Goal: Task Accomplishment & Management: Manage account settings

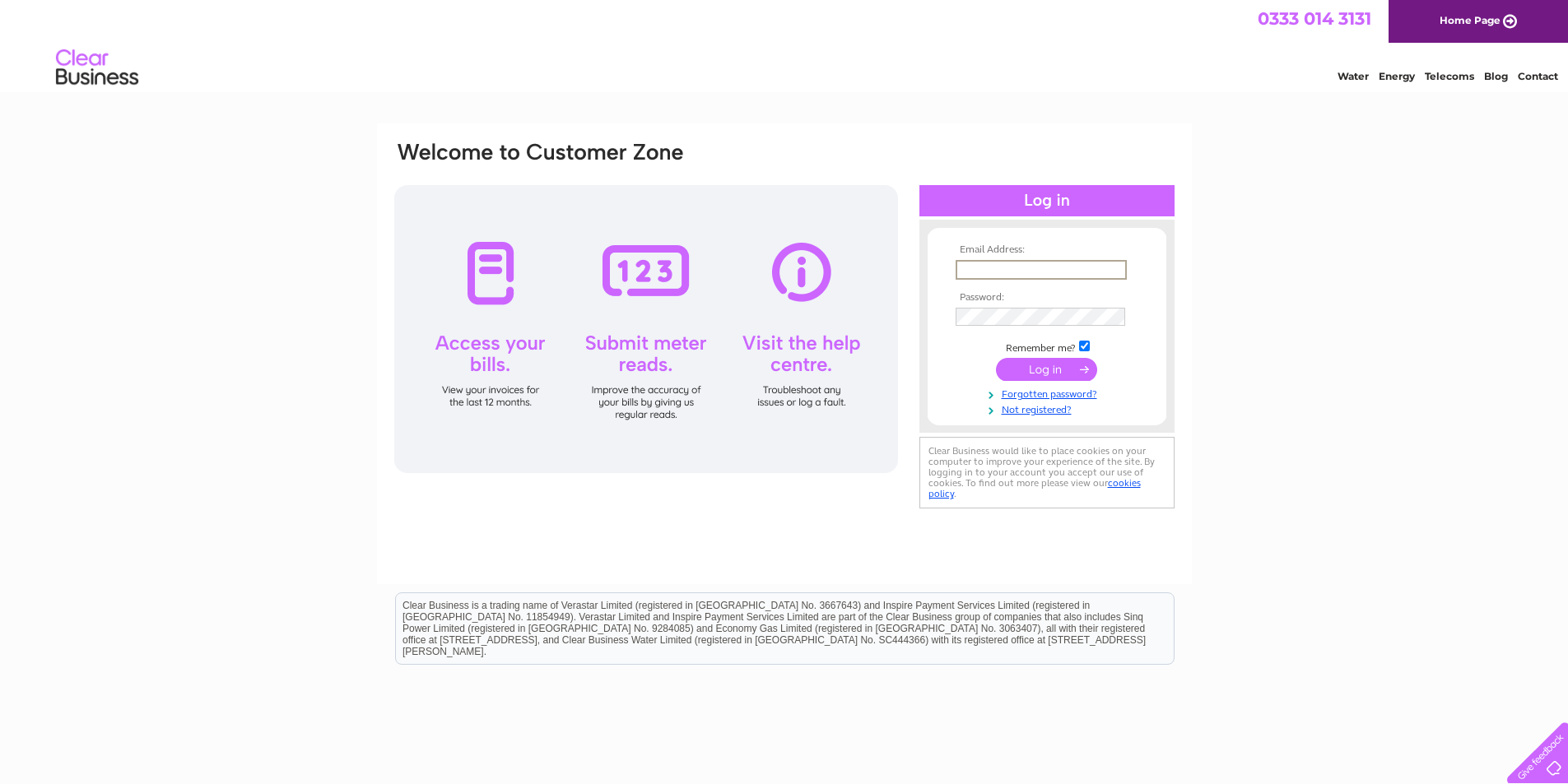
click at [1020, 269] on input "text" at bounding box center [1042, 270] width 171 height 20
type input "theboxitalian72@gmail.com"
click at [996, 358] on input "submit" at bounding box center [1047, 369] width 101 height 23
click at [1039, 368] on input "submit" at bounding box center [1047, 368] width 101 height 23
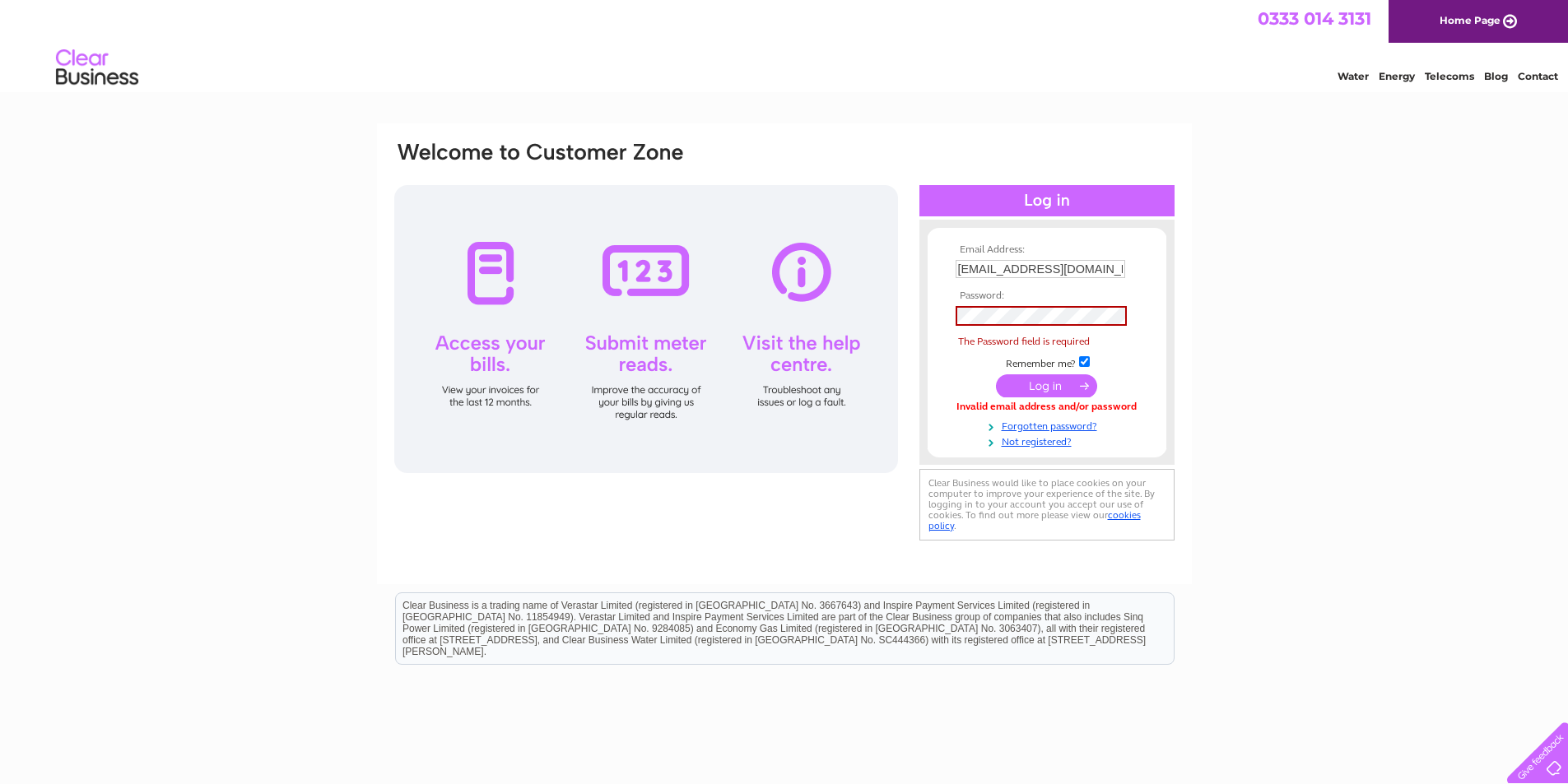
click at [1025, 328] on td at bounding box center [1048, 316] width 191 height 28
click at [1001, 300] on th "Password:" at bounding box center [1048, 297] width 191 height 12
click at [1229, 273] on div "Email Address: theboxitalian72@gmail.com Password: Forgotten password?" at bounding box center [784, 494] width 1568 height 742
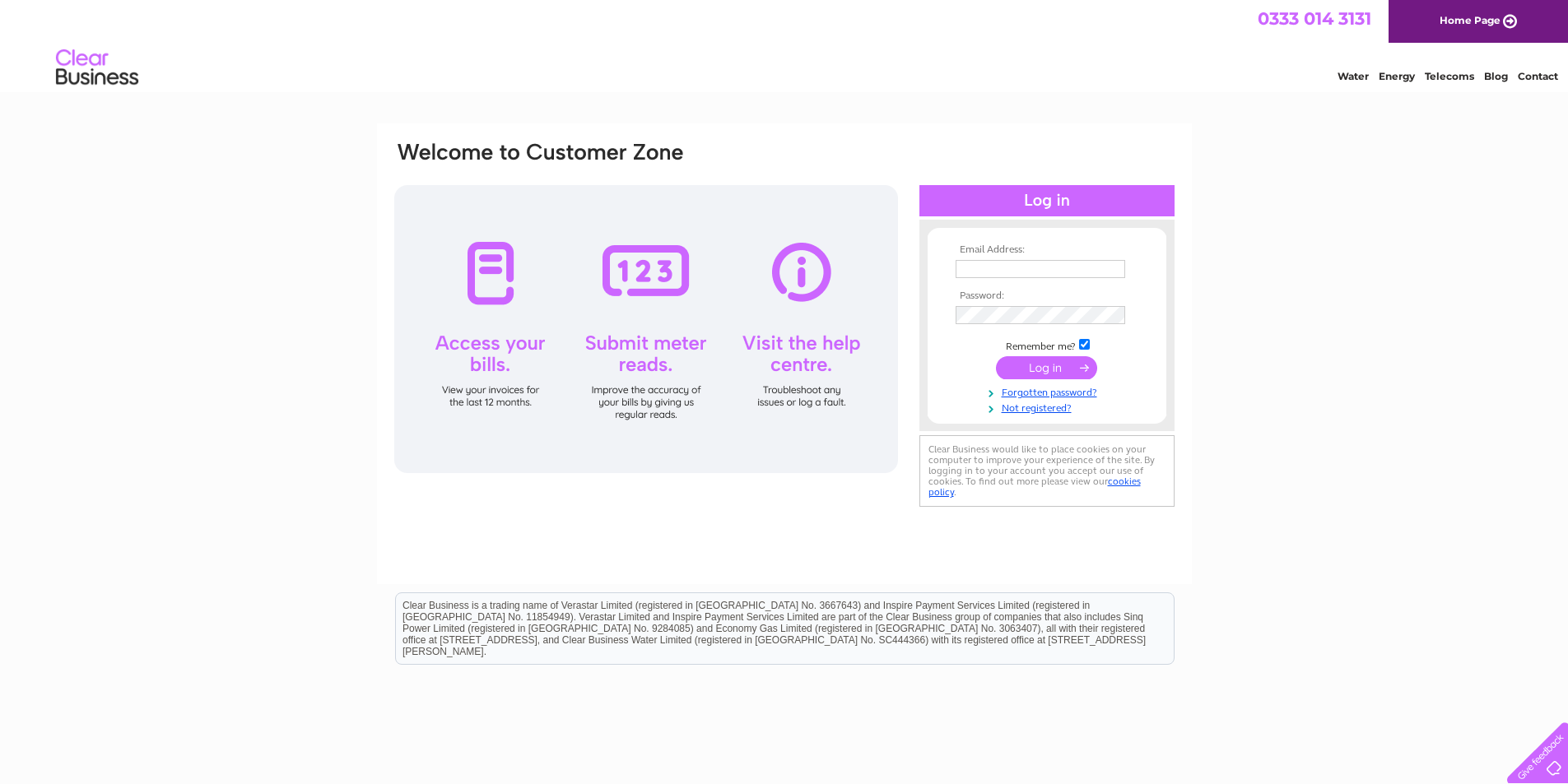
click at [1074, 250] on th "Email Address:" at bounding box center [1048, 250] width 191 height 12
click at [1072, 262] on input "text" at bounding box center [1041, 269] width 169 height 18
type input "theboxitalian72@gmail.com"
click at [1018, 364] on input "submit" at bounding box center [1047, 369] width 101 height 23
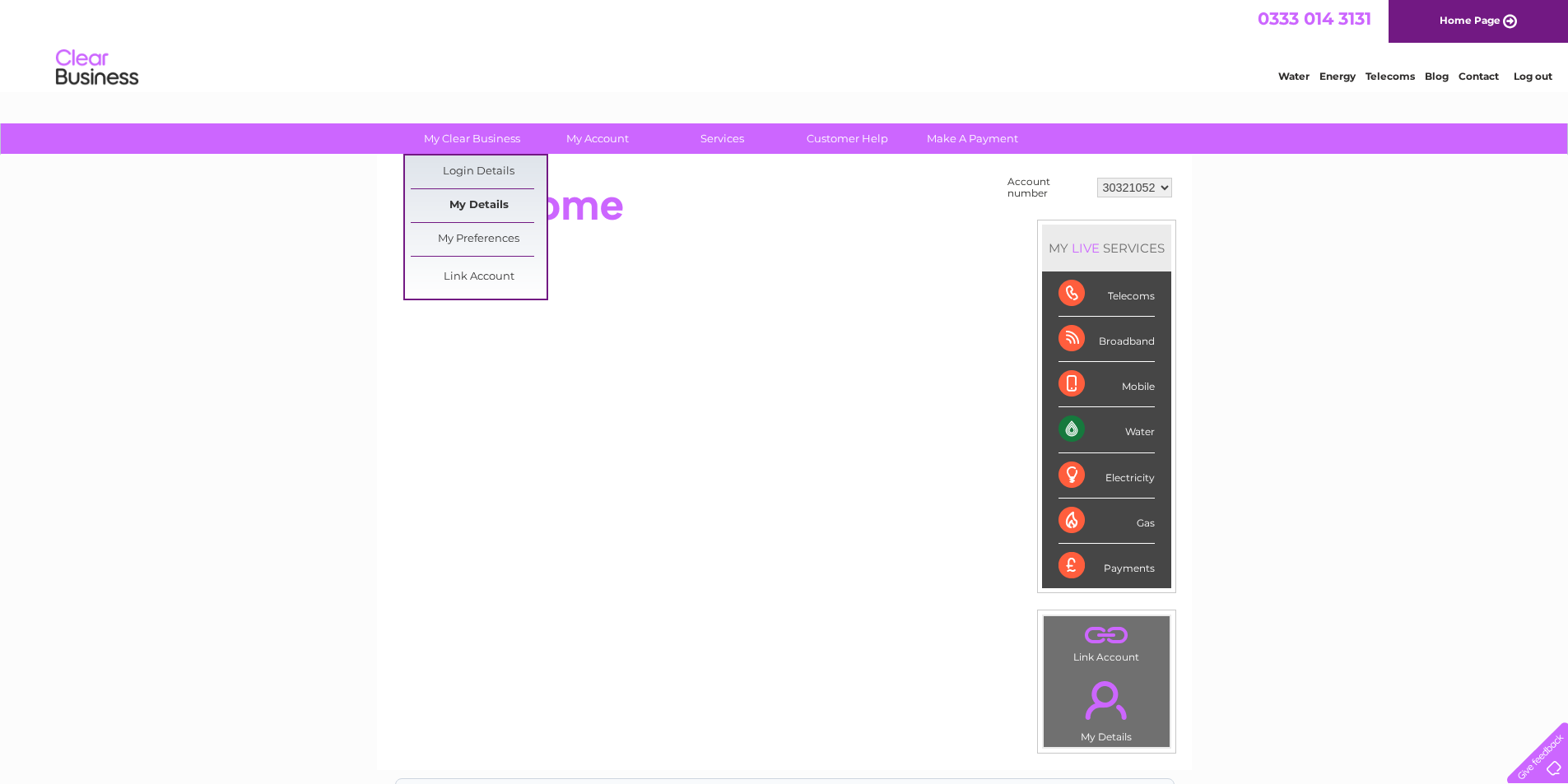
click at [468, 202] on link "My Details" at bounding box center [479, 205] width 136 height 33
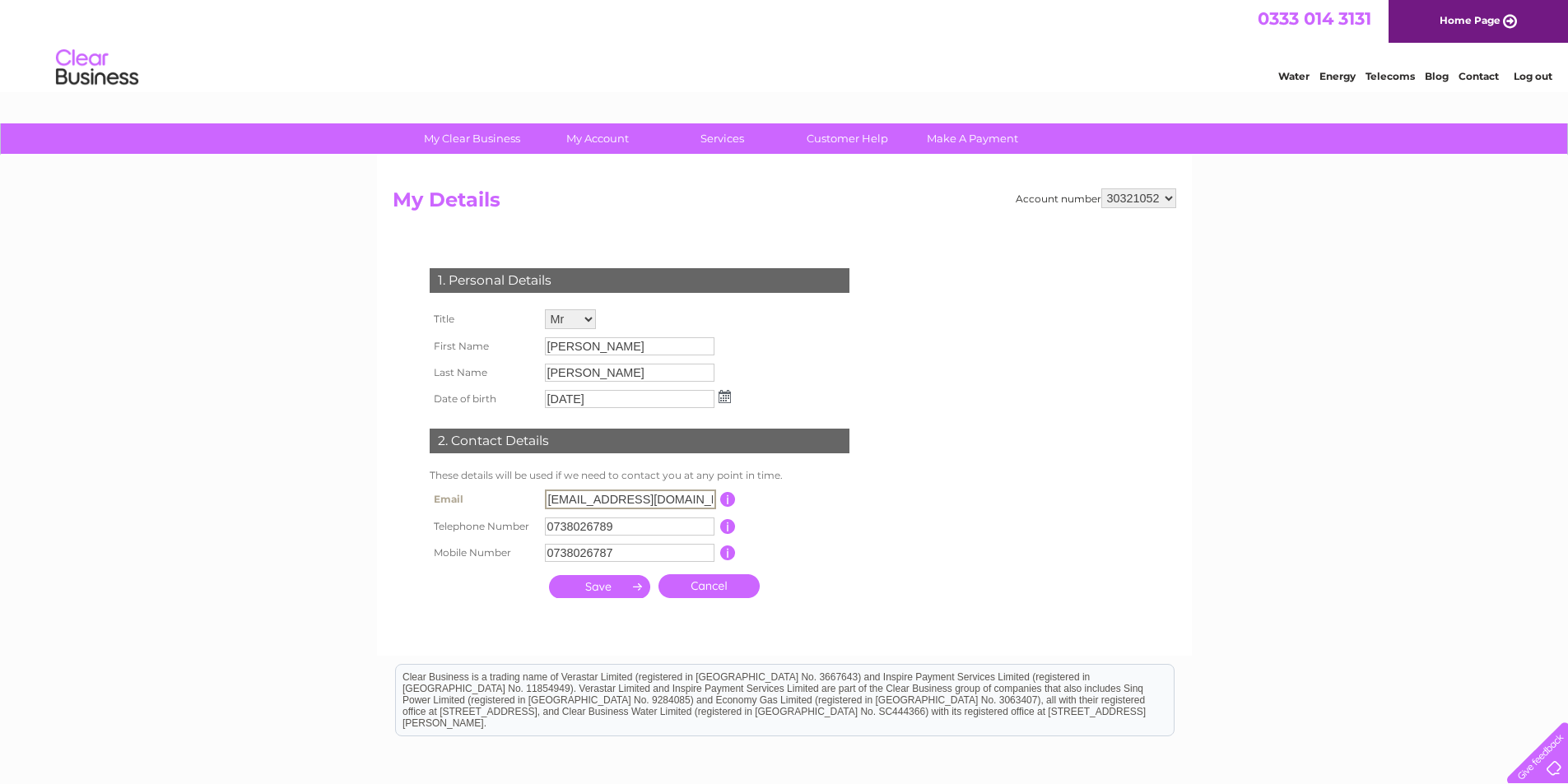
click at [633, 504] on input "theboxitalian72@gmail.com" at bounding box center [630, 500] width 171 height 20
drag, startPoint x: 697, startPoint y: 498, endPoint x: 502, endPoint y: 491, distance: 195.1
click at [502, 491] on tr "Email theboxitalian72@gmail.com This should be a valid email address" at bounding box center [647, 499] width 442 height 28
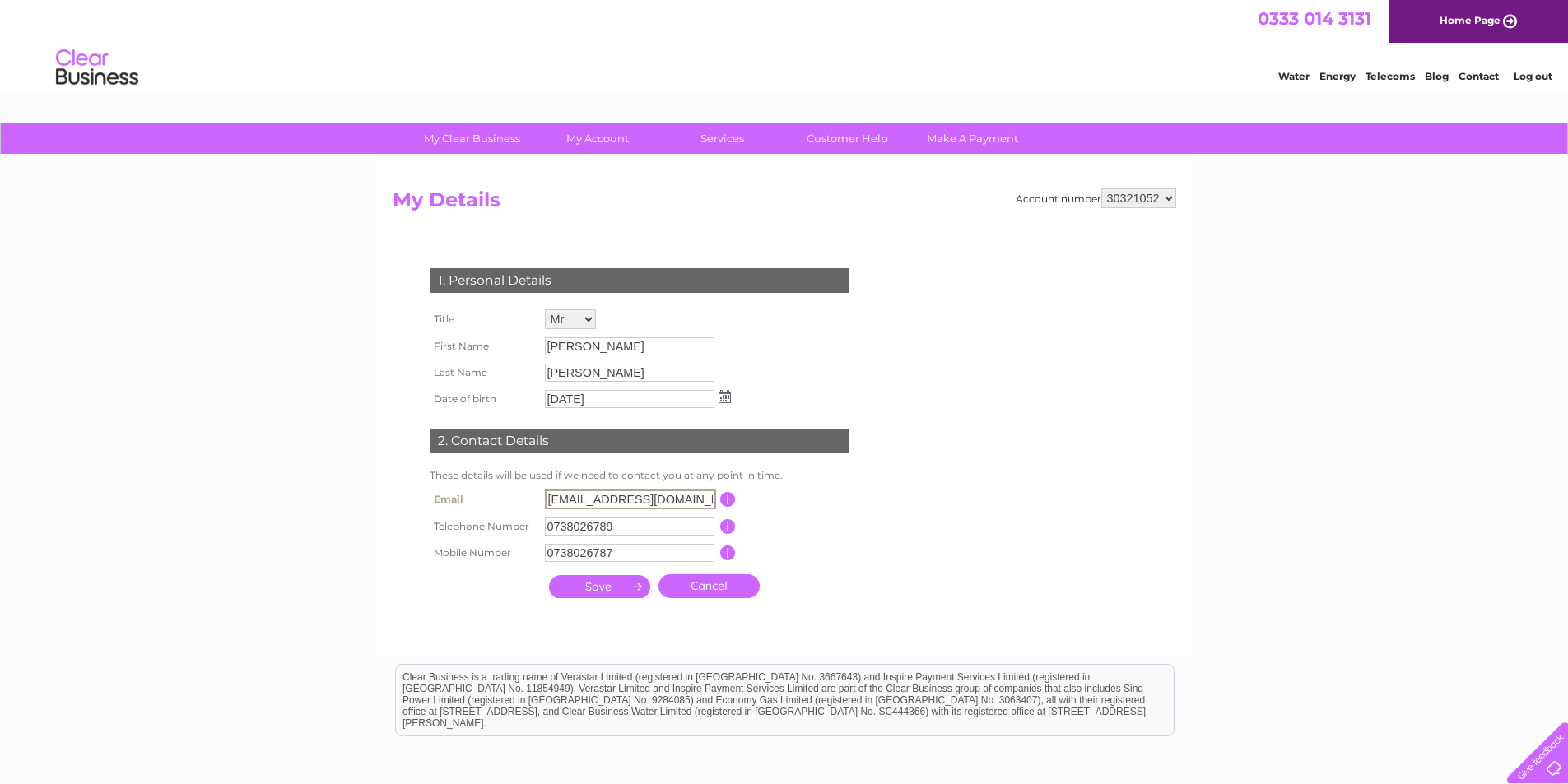
paste input "Apple@112233"
click at [847, 432] on div "2. Contact Details" at bounding box center [639, 441] width 420 height 24
drag, startPoint x: 642, startPoint y: 492, endPoint x: 359, endPoint y: 468, distance: 284.0
click at [359, 468] on div "My Clear Business Login Details My Details My Preferences Link Account My Accou…" at bounding box center [784, 530] width 1568 height 814
type input "[EMAIL_ADDRESS][DOMAIN_NAME]"
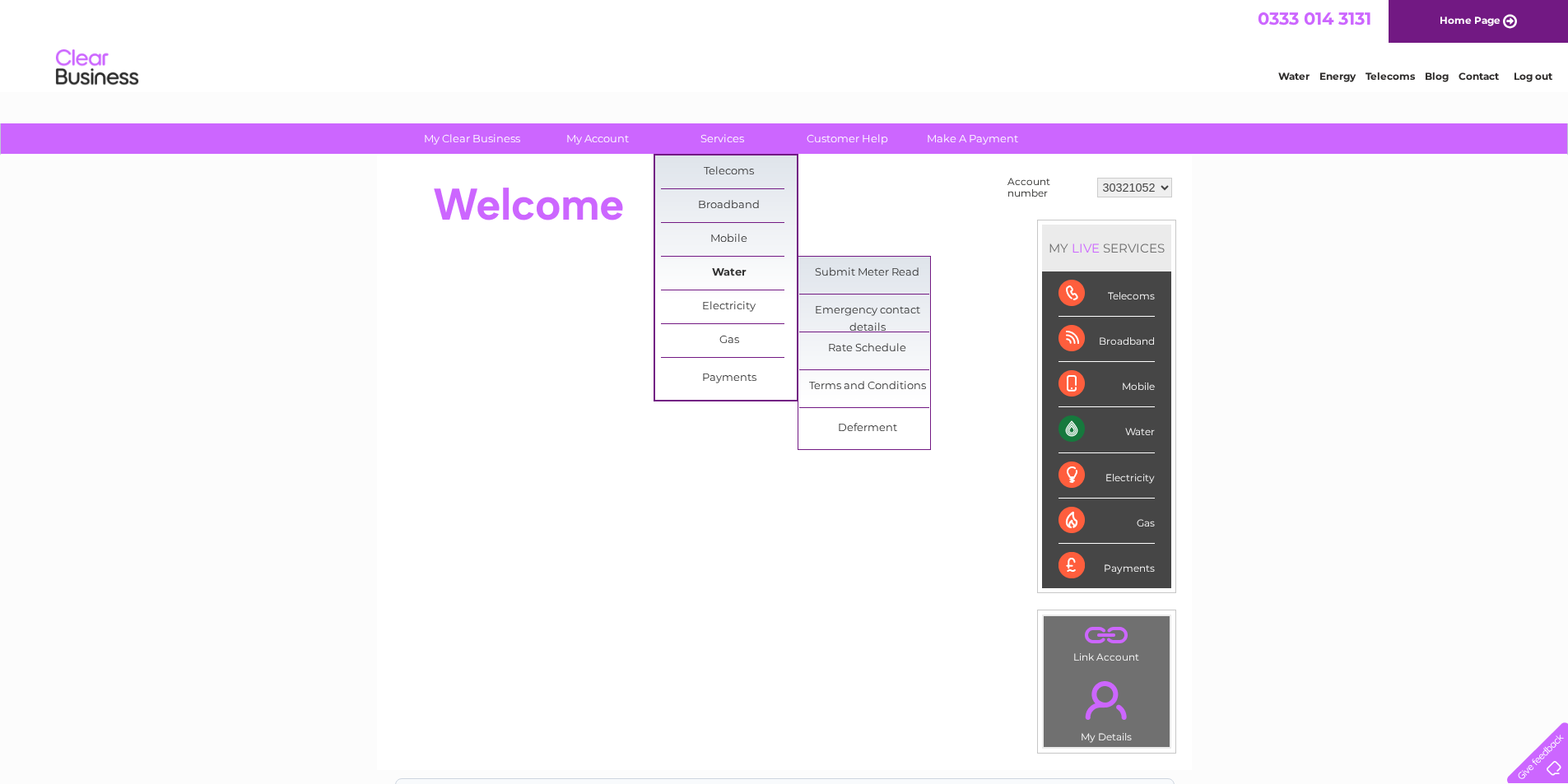
click at [732, 264] on link "Water" at bounding box center [729, 273] width 136 height 33
click at [728, 276] on link "Water" at bounding box center [729, 273] width 136 height 33
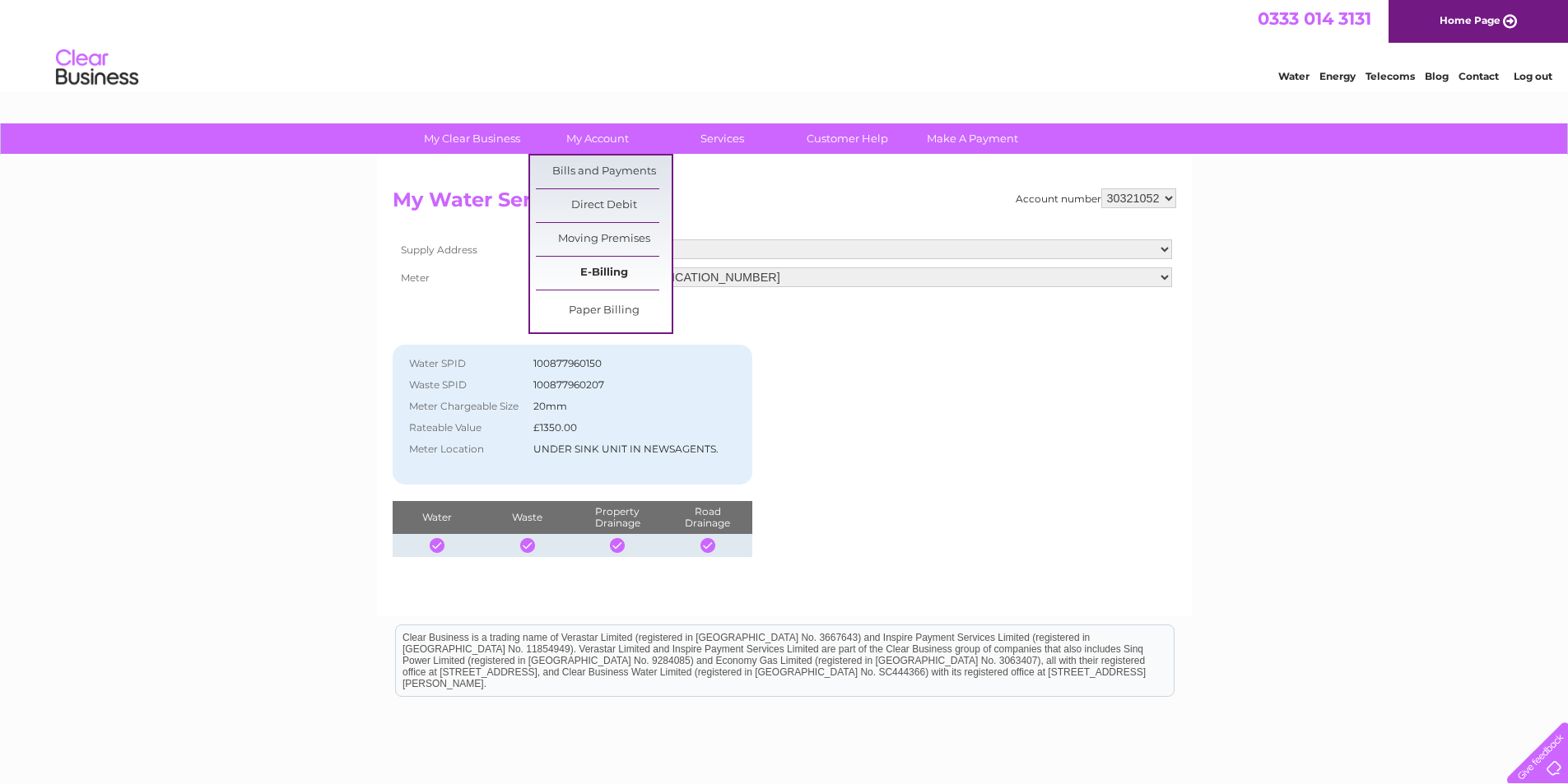
click at [623, 274] on link "E-Billing" at bounding box center [604, 273] width 136 height 33
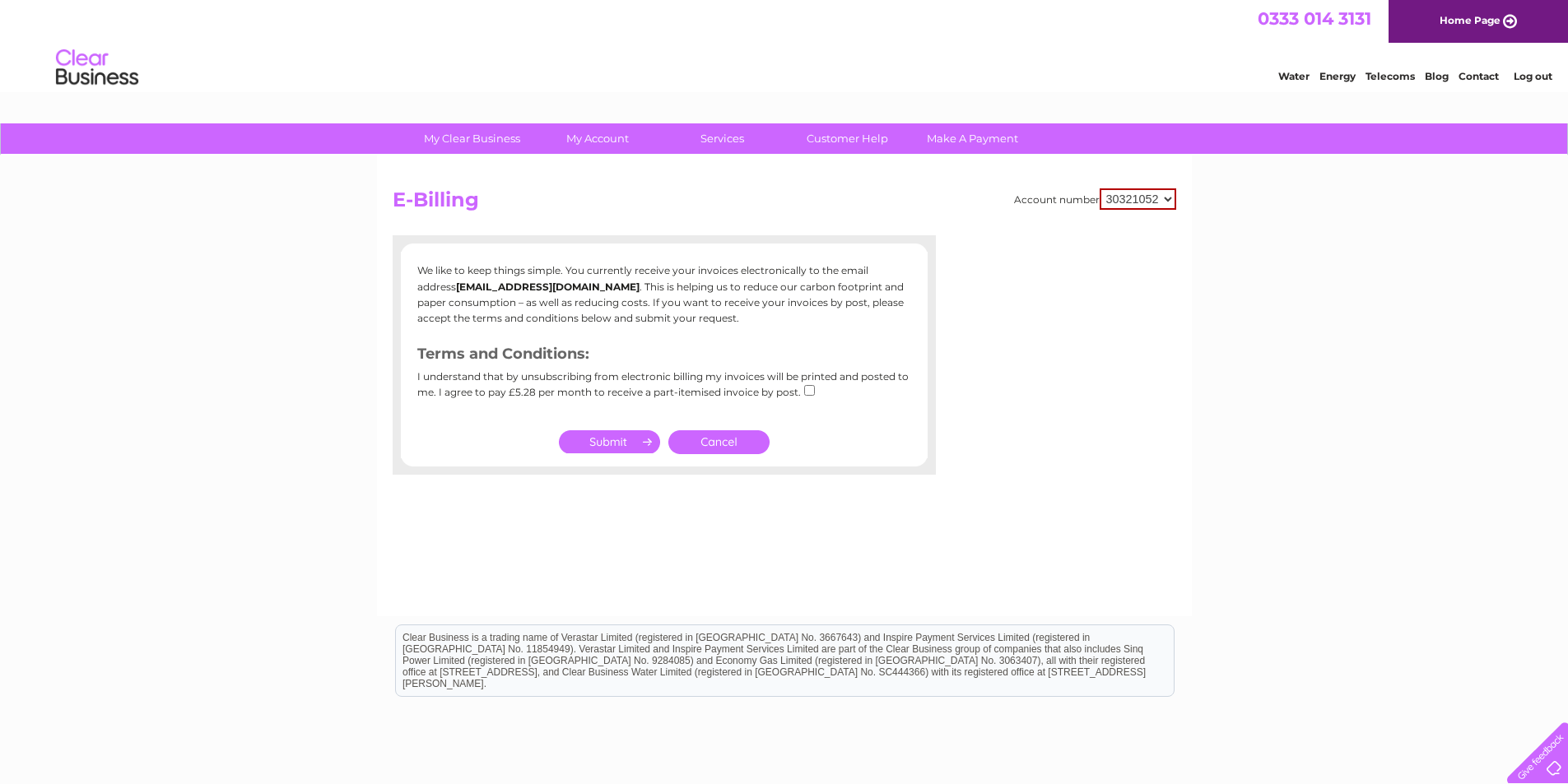
click at [810, 386] on input "checkbox" at bounding box center [810, 390] width 11 height 11
checkbox input "true"
click at [618, 440] on input "submit" at bounding box center [609, 442] width 101 height 23
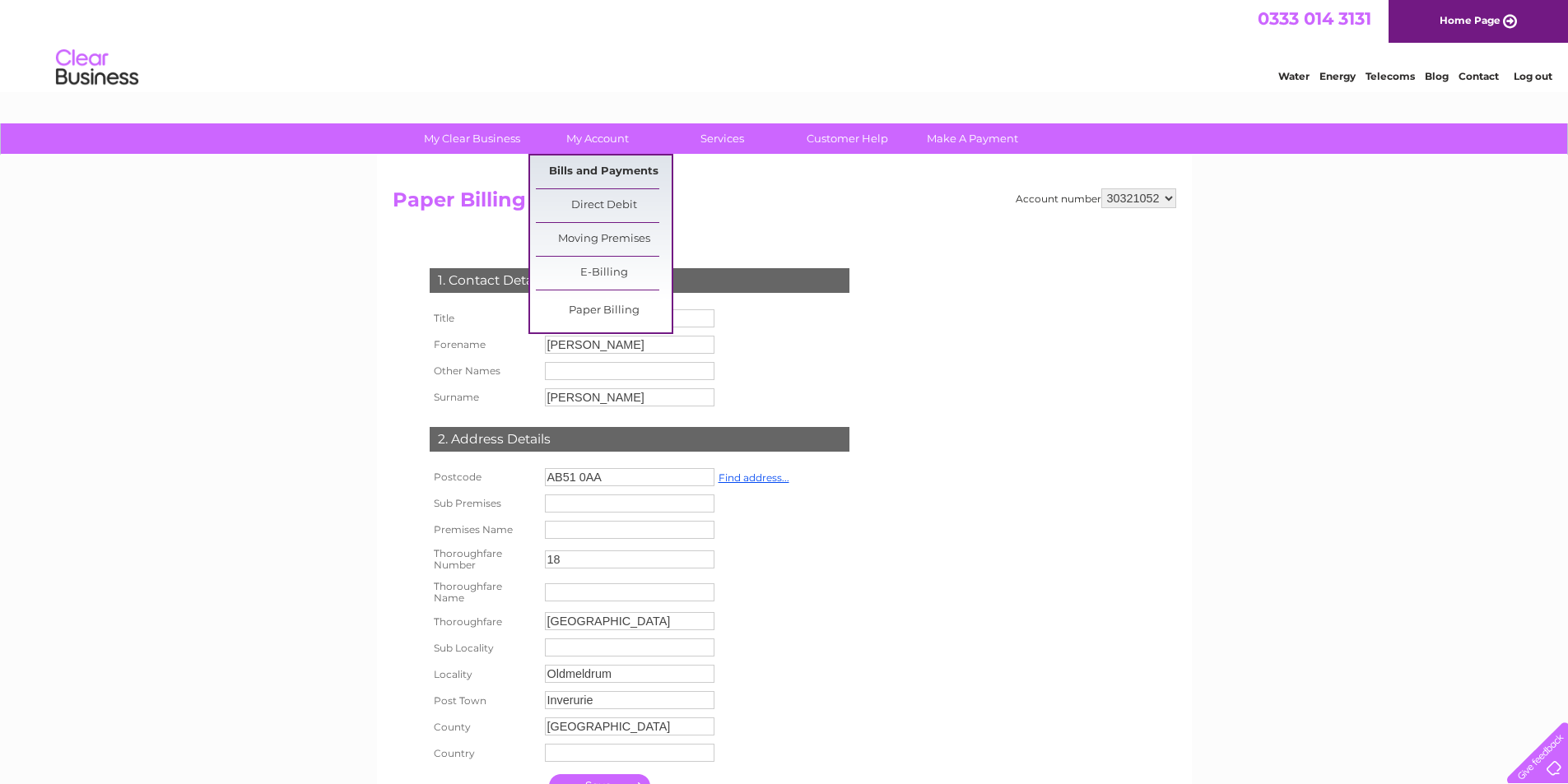
click at [613, 156] on link "Bills and Payments" at bounding box center [604, 172] width 136 height 33
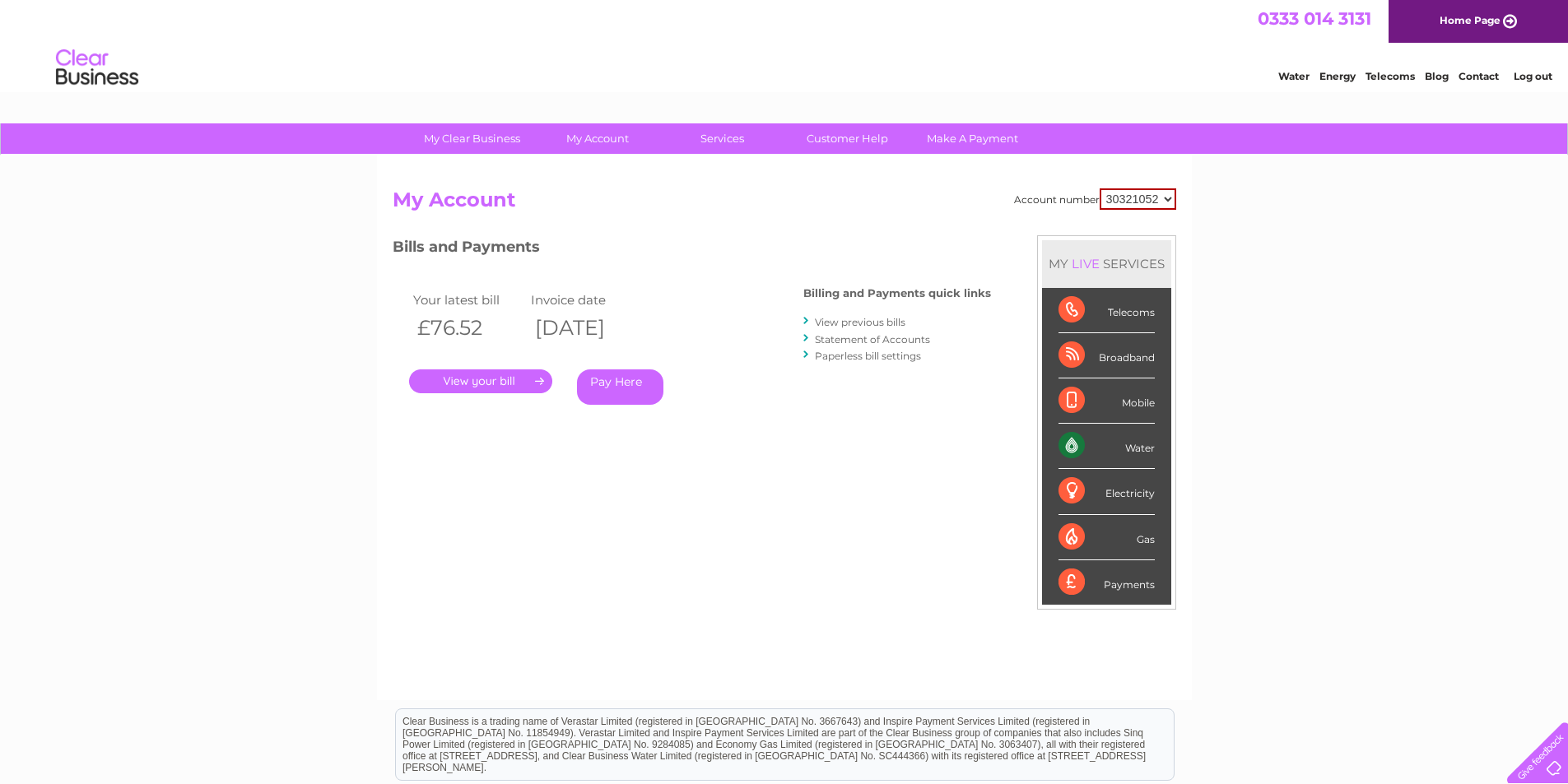
click at [489, 380] on link "." at bounding box center [480, 381] width 143 height 23
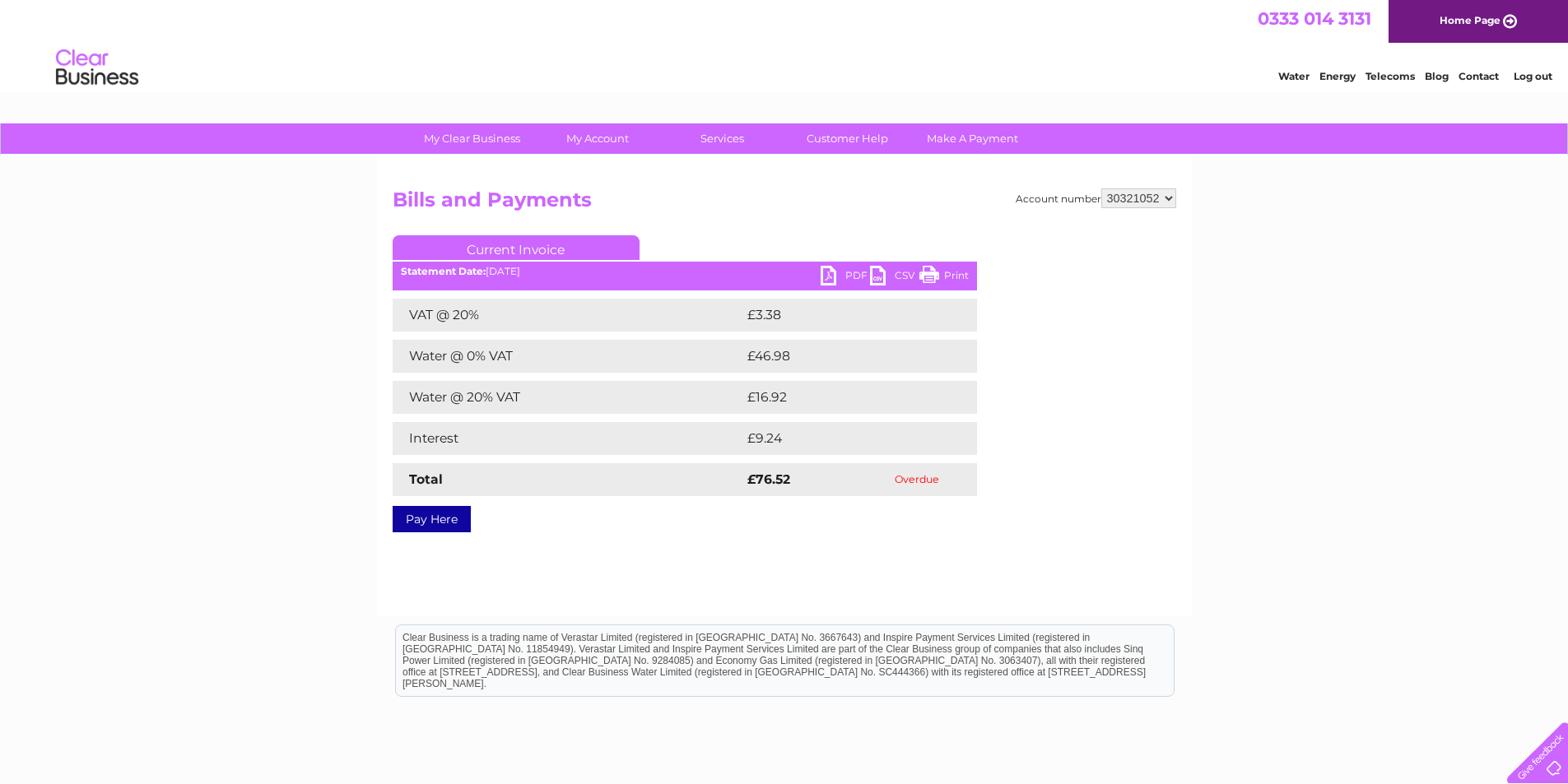
click at [833, 278] on link "PDF" at bounding box center [845, 277] width 49 height 23
